Goal: Task Accomplishment & Management: Manage account settings

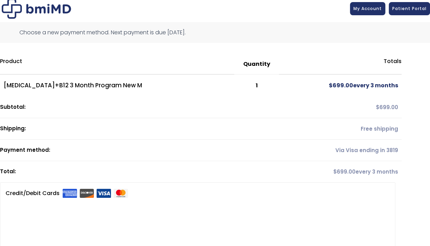
scroll to position [3, 0]
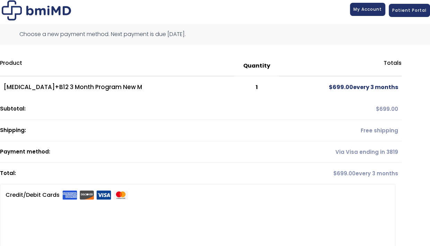
click at [368, 11] on span "My Account" at bounding box center [367, 9] width 28 height 6
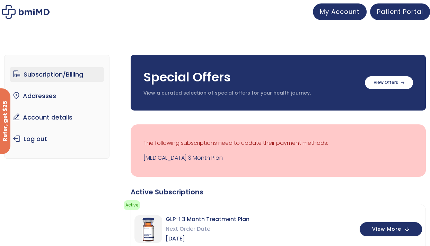
click at [337, 191] on div "Active Subscriptions" at bounding box center [278, 192] width 295 height 10
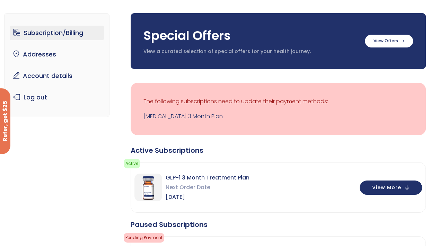
scroll to position [55, 0]
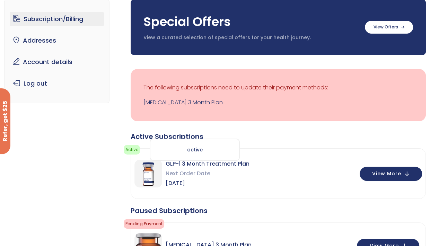
click at [190, 151] on div "active" at bounding box center [195, 150] width 90 height 22
click at [150, 170] on img at bounding box center [148, 174] width 28 height 28
click at [396, 174] on span "View More" at bounding box center [386, 173] width 29 height 5
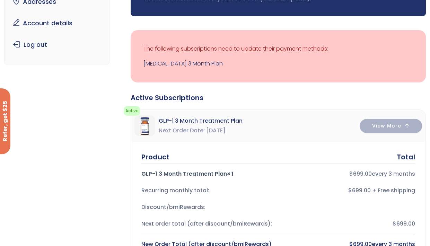
scroll to position [0, 0]
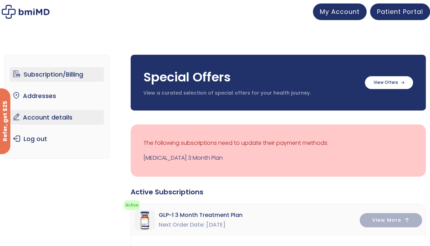
click at [36, 118] on link "Account details" at bounding box center [57, 117] width 94 height 15
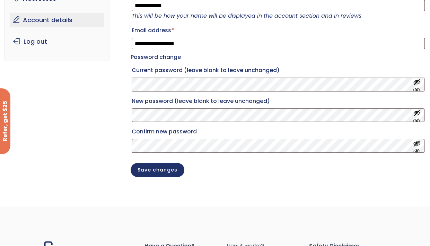
scroll to position [89, 0]
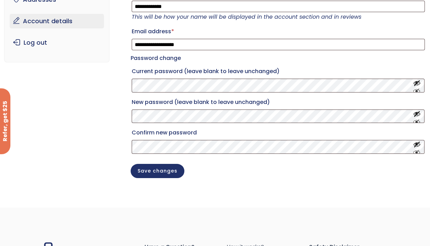
click at [52, 106] on div "**********" at bounding box center [214, 74] width 421 height 258
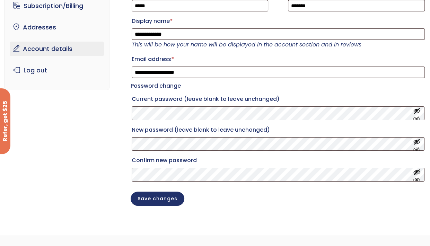
scroll to position [48, 0]
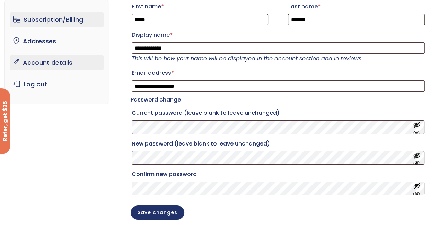
click at [38, 23] on link "Subscription/Billing" at bounding box center [57, 19] width 94 height 15
